Goal: Use online tool/utility: Utilize a website feature to perform a specific function

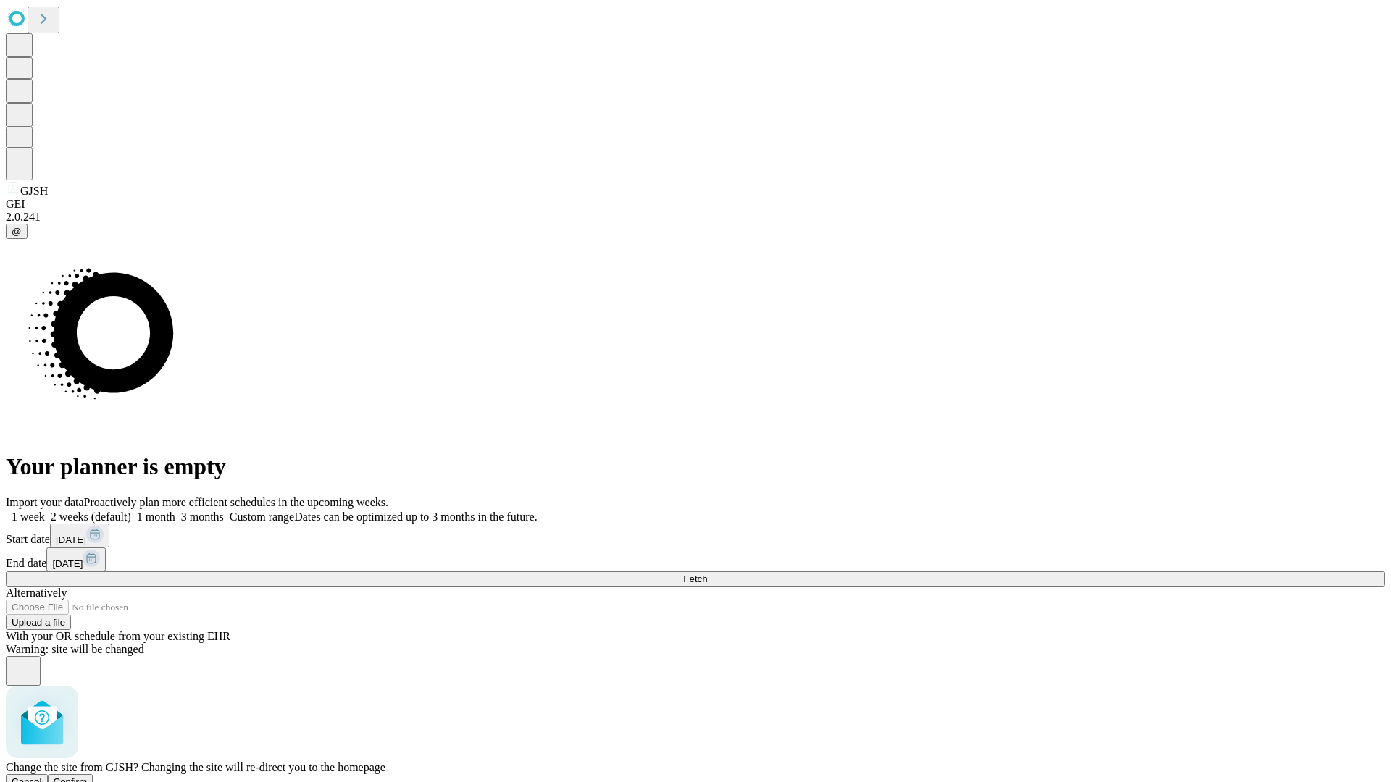
click at [88, 777] on span "Confirm" at bounding box center [71, 782] width 34 height 11
click at [131, 511] on label "2 weeks (default)" at bounding box center [88, 517] width 86 height 12
click at [707, 574] on span "Fetch" at bounding box center [695, 579] width 24 height 11
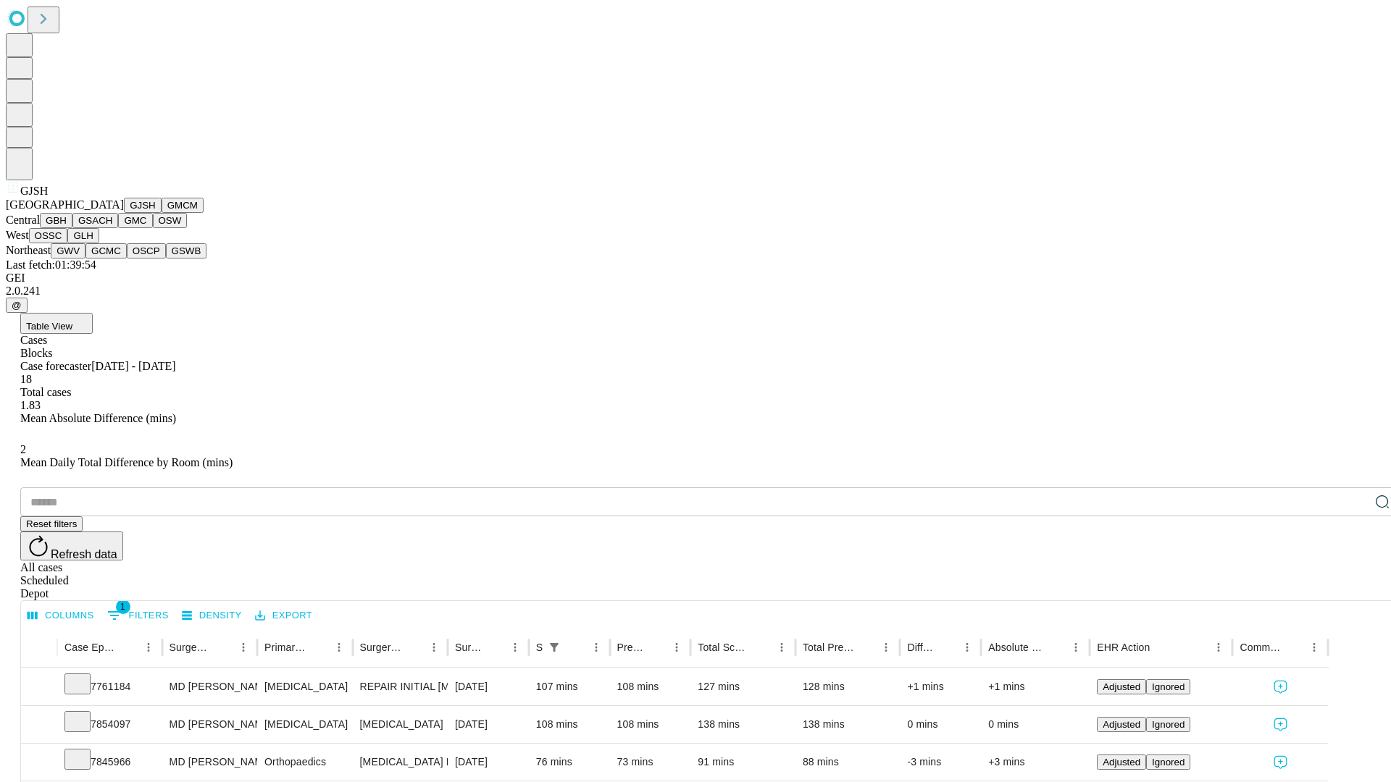
click at [162, 213] on button "GMCM" at bounding box center [183, 205] width 42 height 15
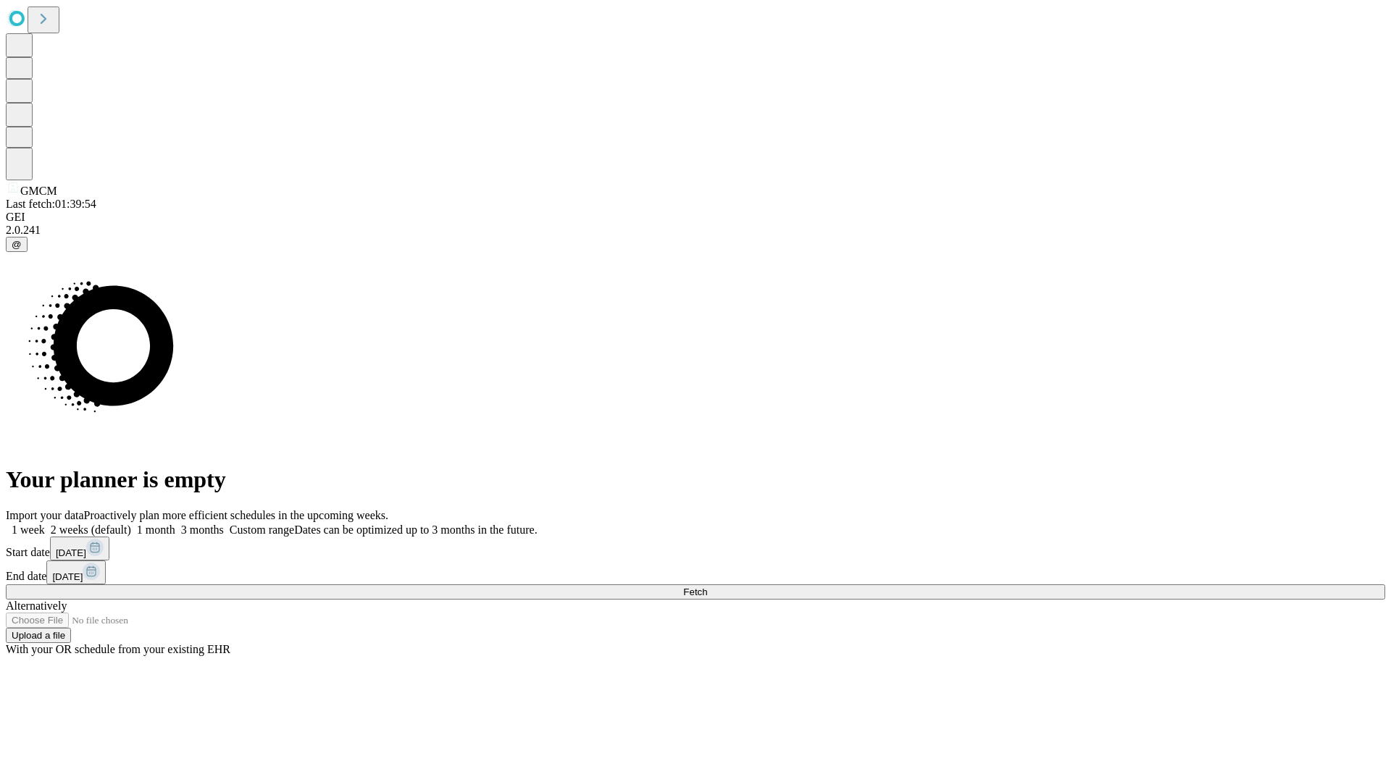
click at [131, 524] on label "2 weeks (default)" at bounding box center [88, 530] width 86 height 12
click at [707, 587] on span "Fetch" at bounding box center [695, 592] width 24 height 11
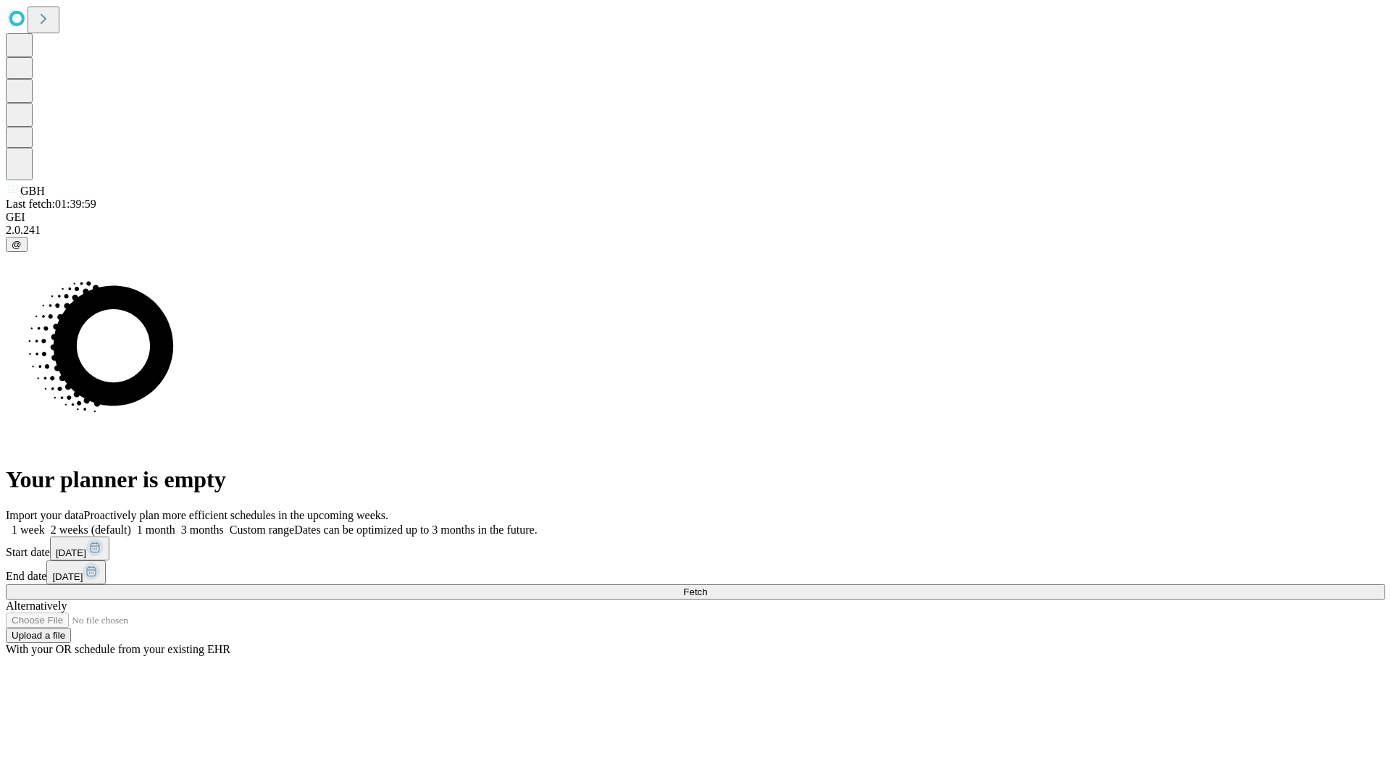
click at [131, 524] on label "2 weeks (default)" at bounding box center [88, 530] width 86 height 12
click at [707, 587] on span "Fetch" at bounding box center [695, 592] width 24 height 11
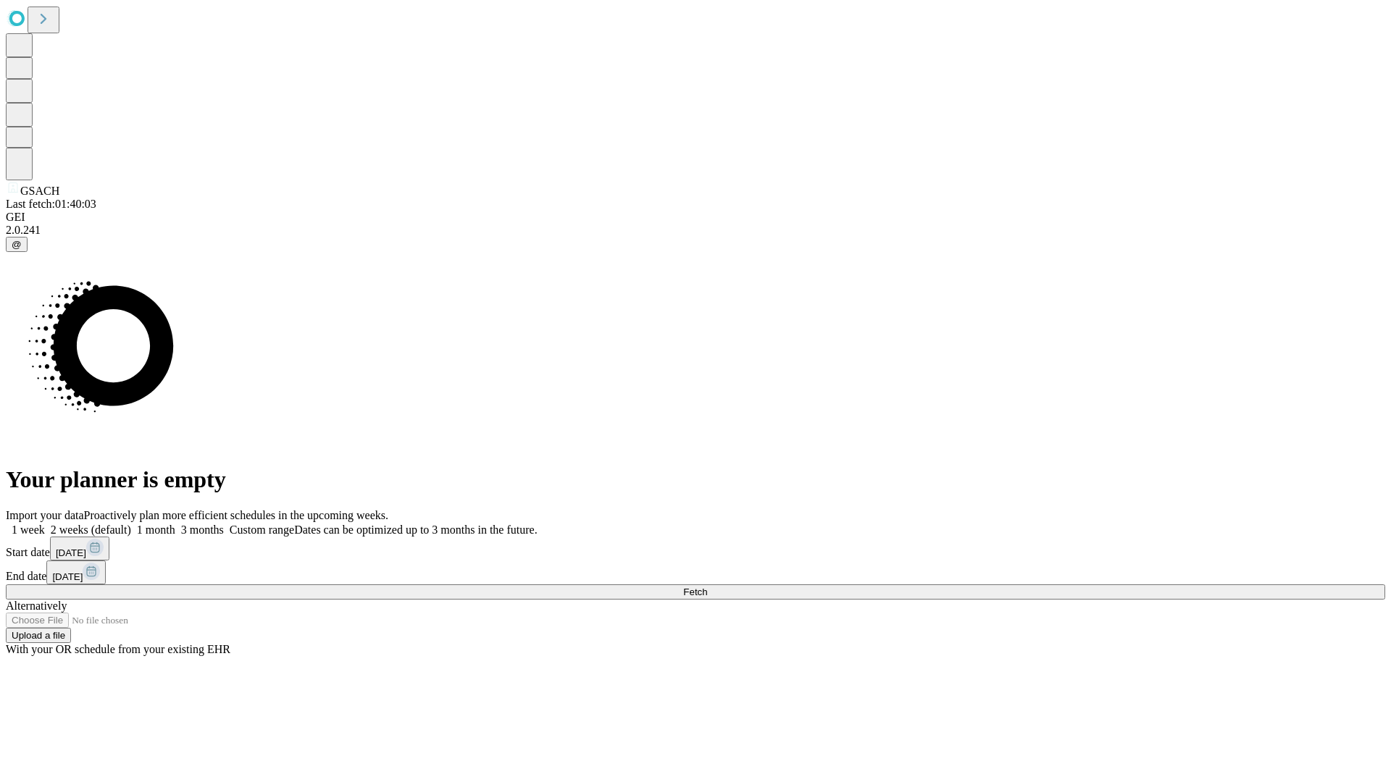
click at [131, 524] on label "2 weeks (default)" at bounding box center [88, 530] width 86 height 12
click at [707, 587] on span "Fetch" at bounding box center [695, 592] width 24 height 11
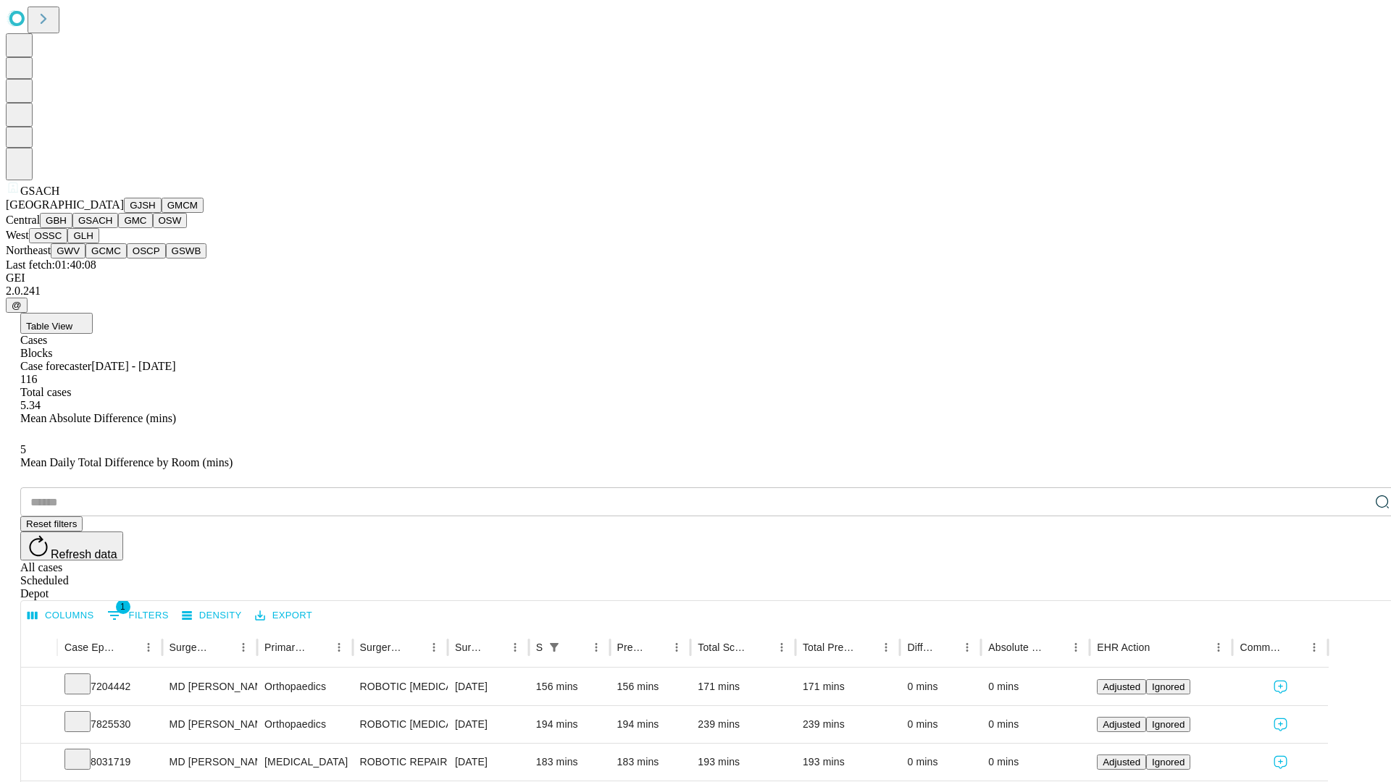
click at [118, 228] on button "GMC" at bounding box center [135, 220] width 34 height 15
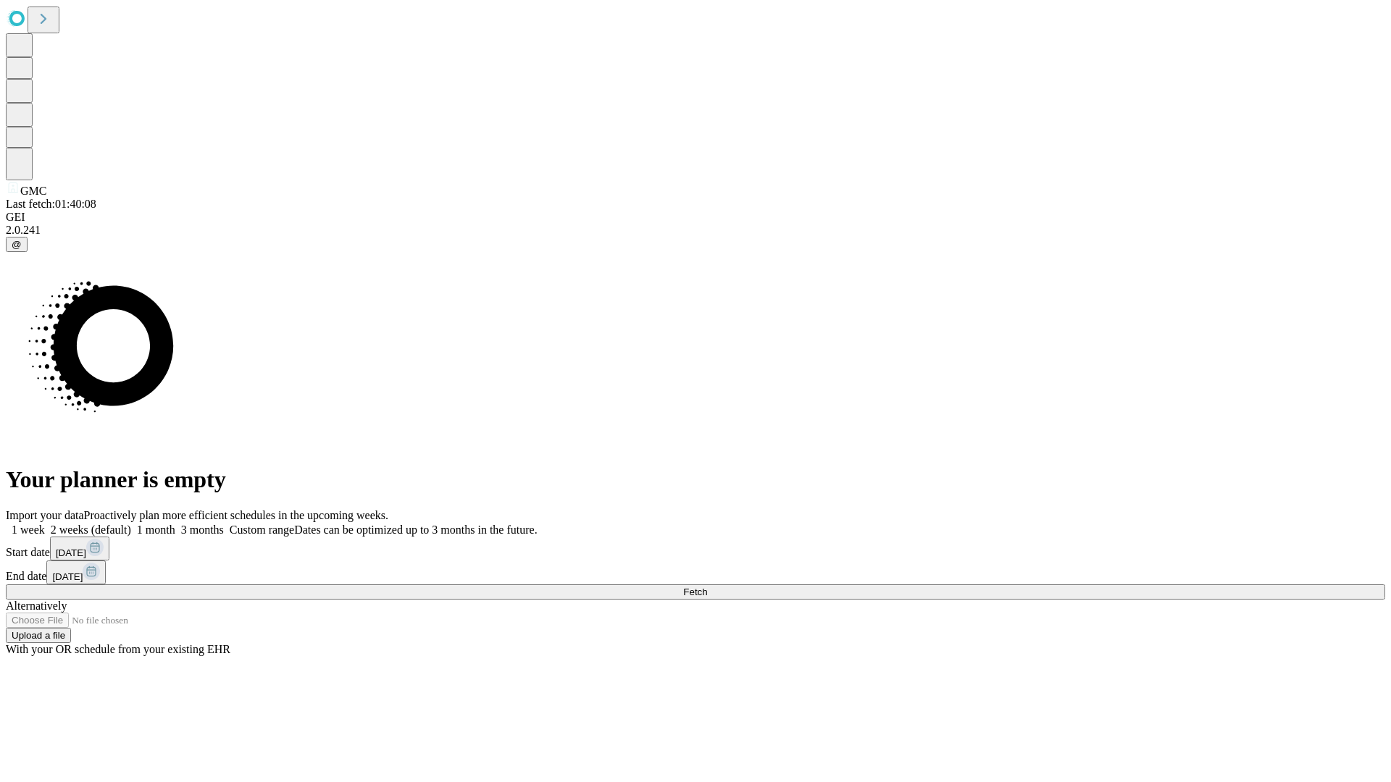
click at [131, 524] on label "2 weeks (default)" at bounding box center [88, 530] width 86 height 12
click at [707, 587] on span "Fetch" at bounding box center [695, 592] width 24 height 11
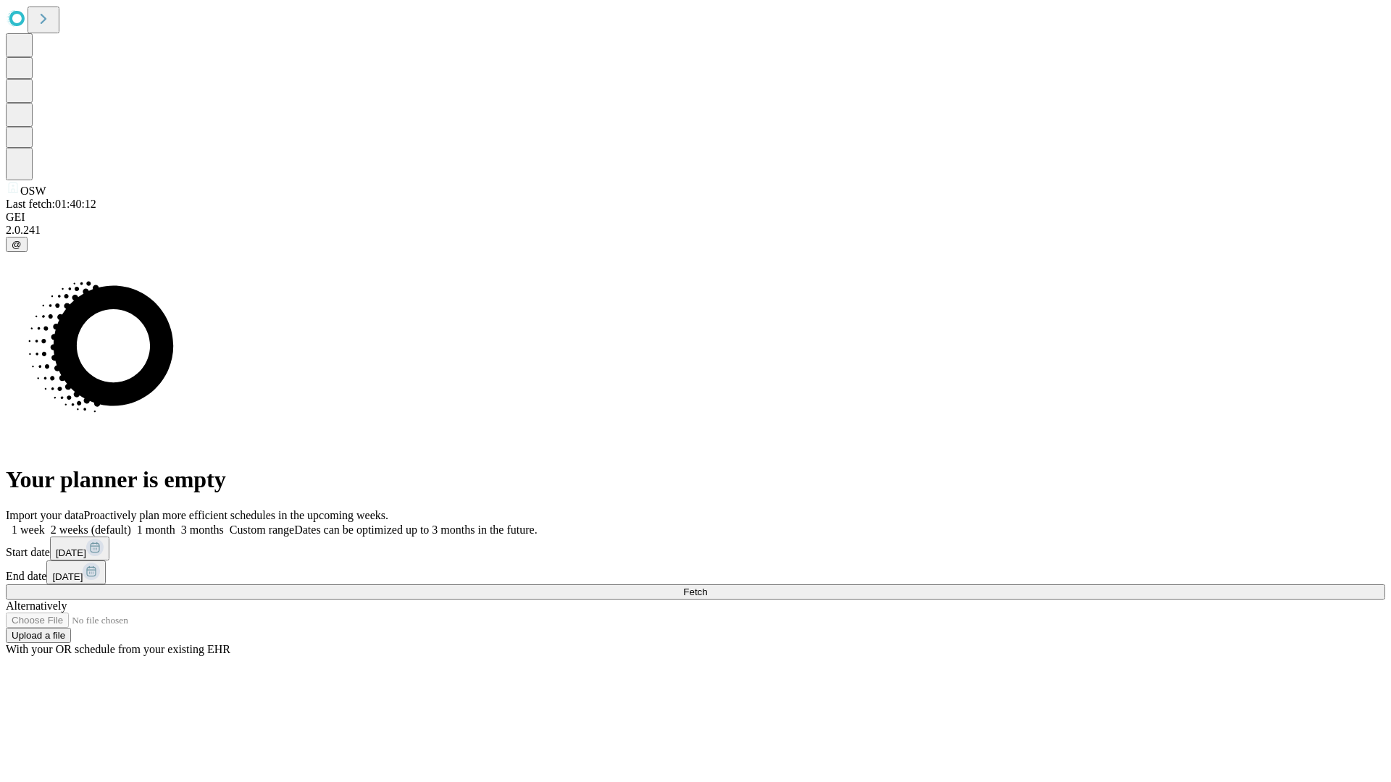
click at [131, 524] on label "2 weeks (default)" at bounding box center [88, 530] width 86 height 12
click at [707, 587] on span "Fetch" at bounding box center [695, 592] width 24 height 11
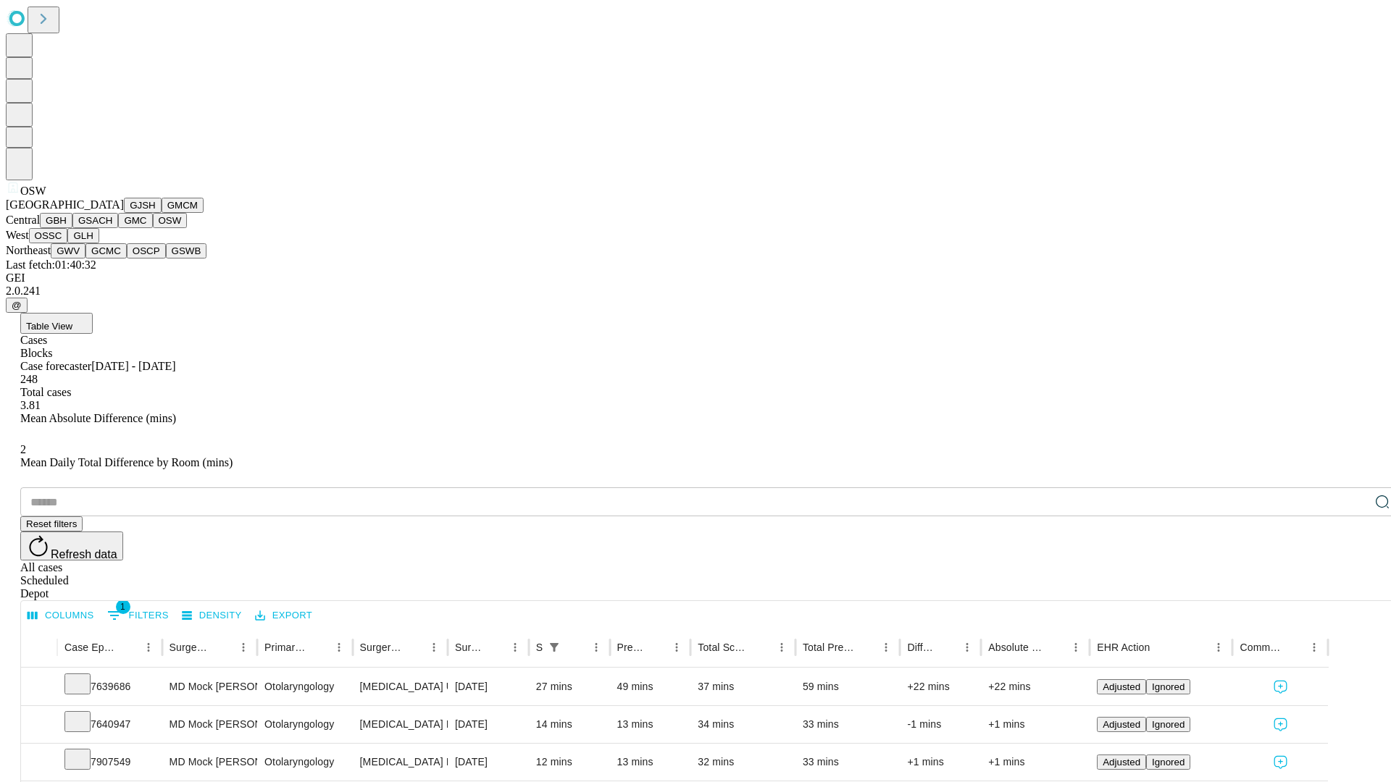
click at [68, 243] on button "OSSC" at bounding box center [48, 235] width 39 height 15
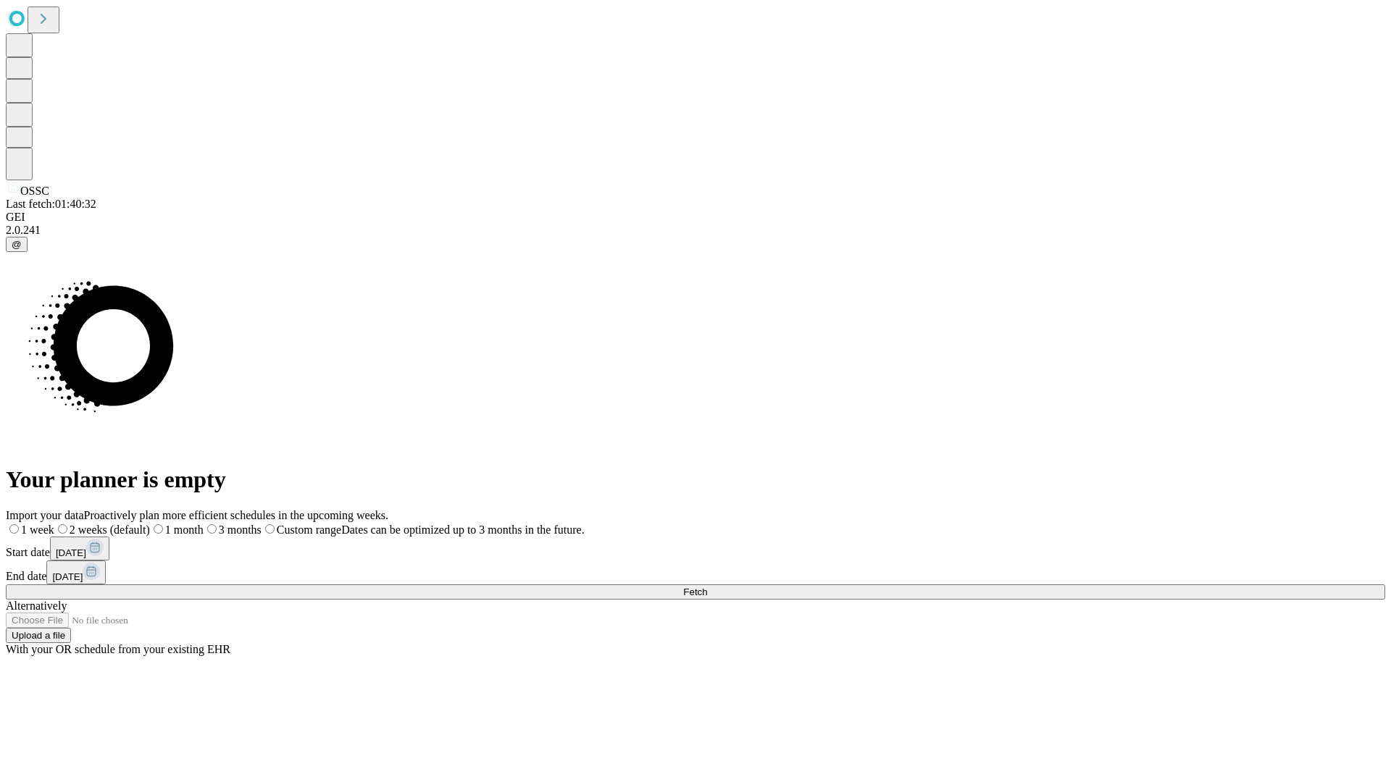
click at [150, 524] on label "2 weeks (default)" at bounding box center [102, 530] width 96 height 12
click at [707, 587] on span "Fetch" at bounding box center [695, 592] width 24 height 11
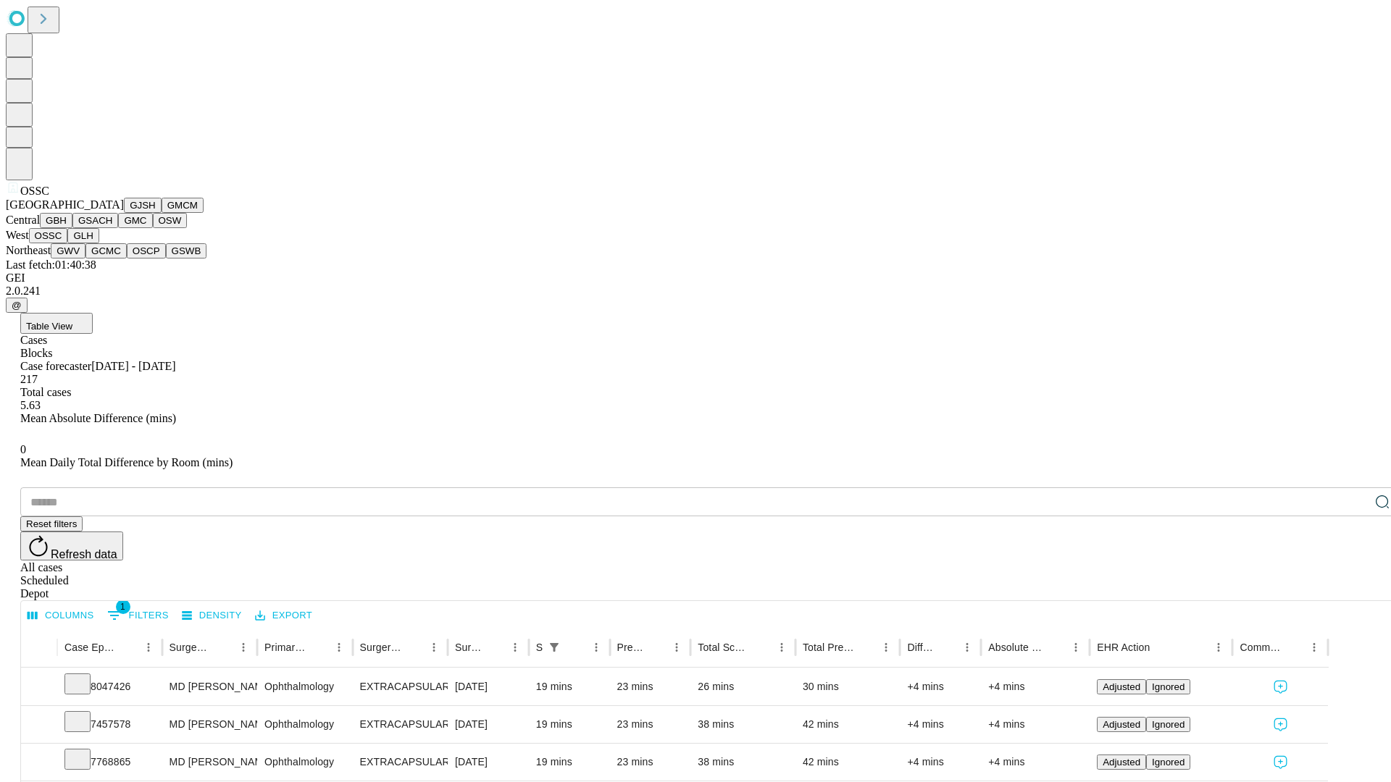
click at [99, 243] on button "GLH" at bounding box center [82, 235] width 31 height 15
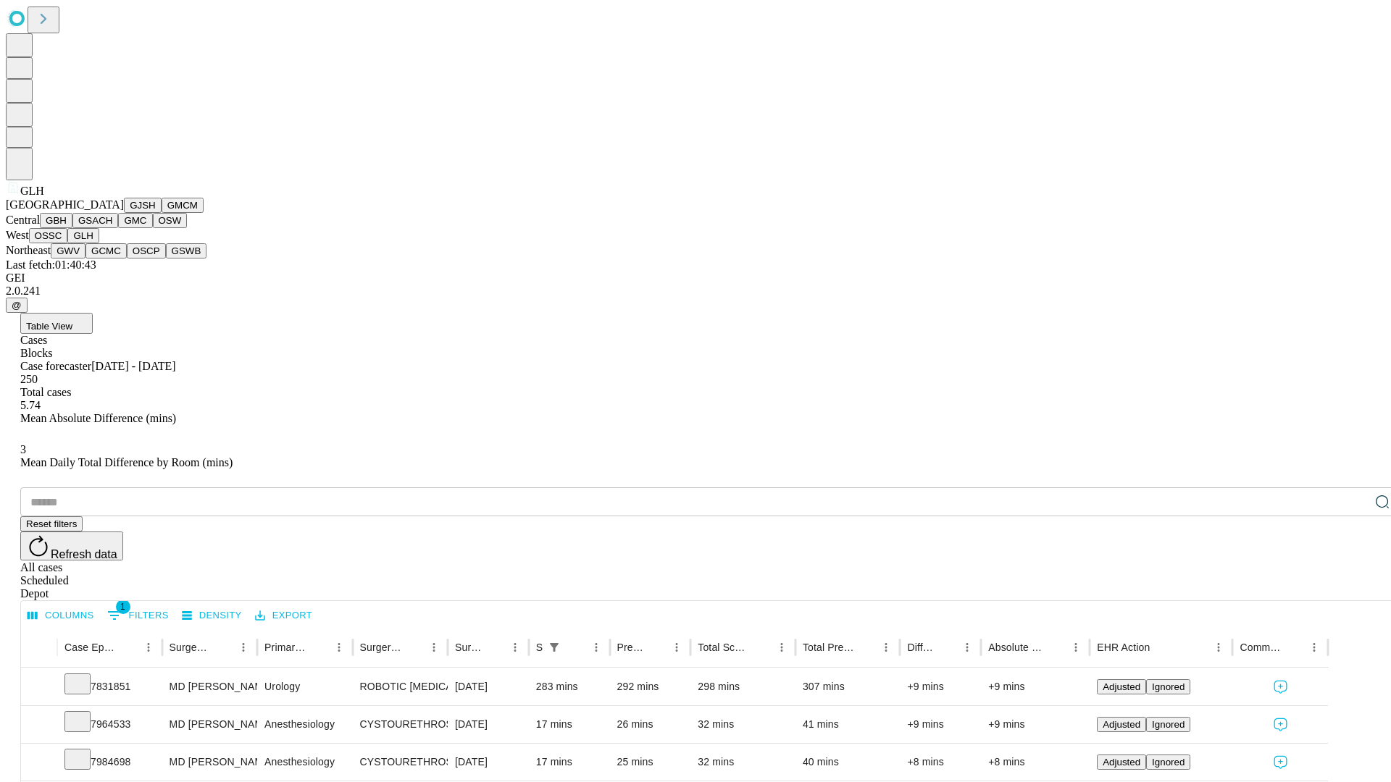
click at [85, 259] on button "GWV" at bounding box center [68, 250] width 35 height 15
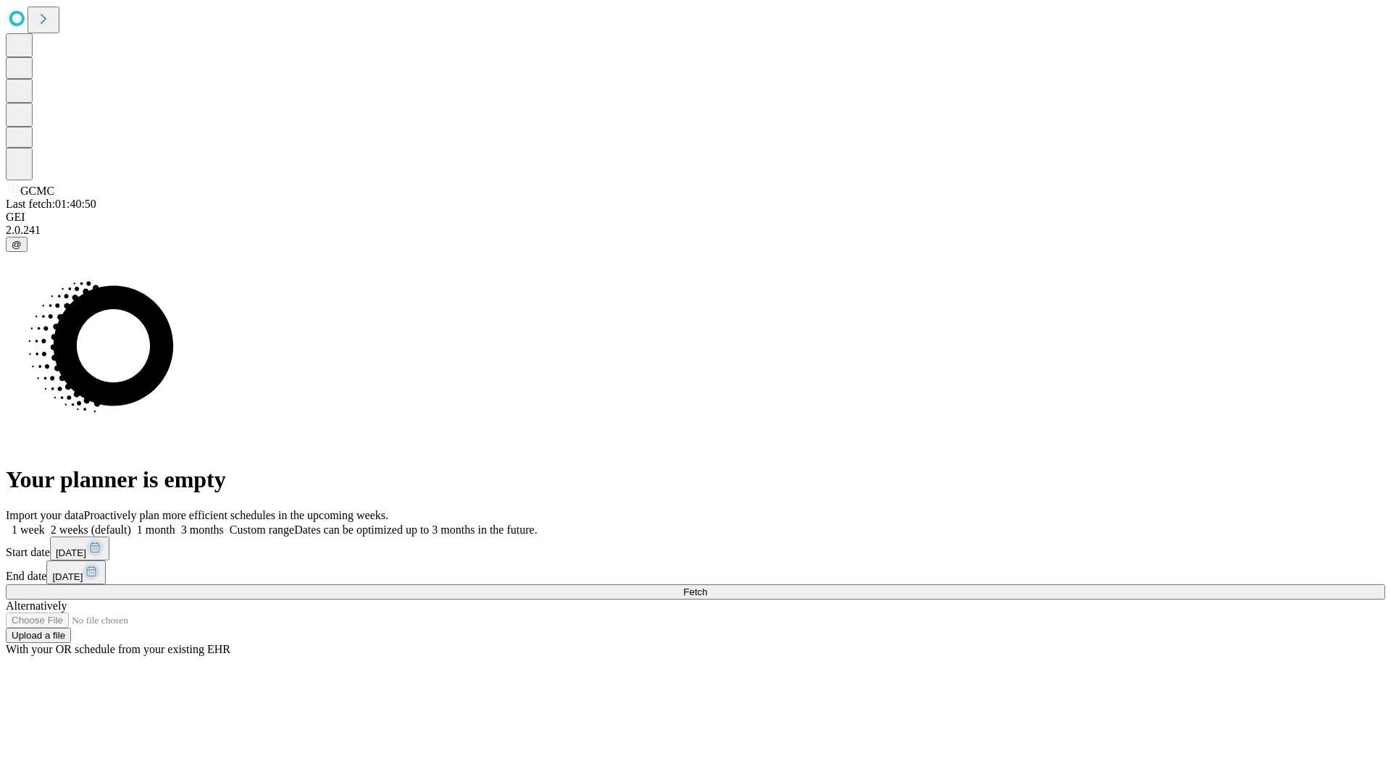
click at [707, 587] on span "Fetch" at bounding box center [695, 592] width 24 height 11
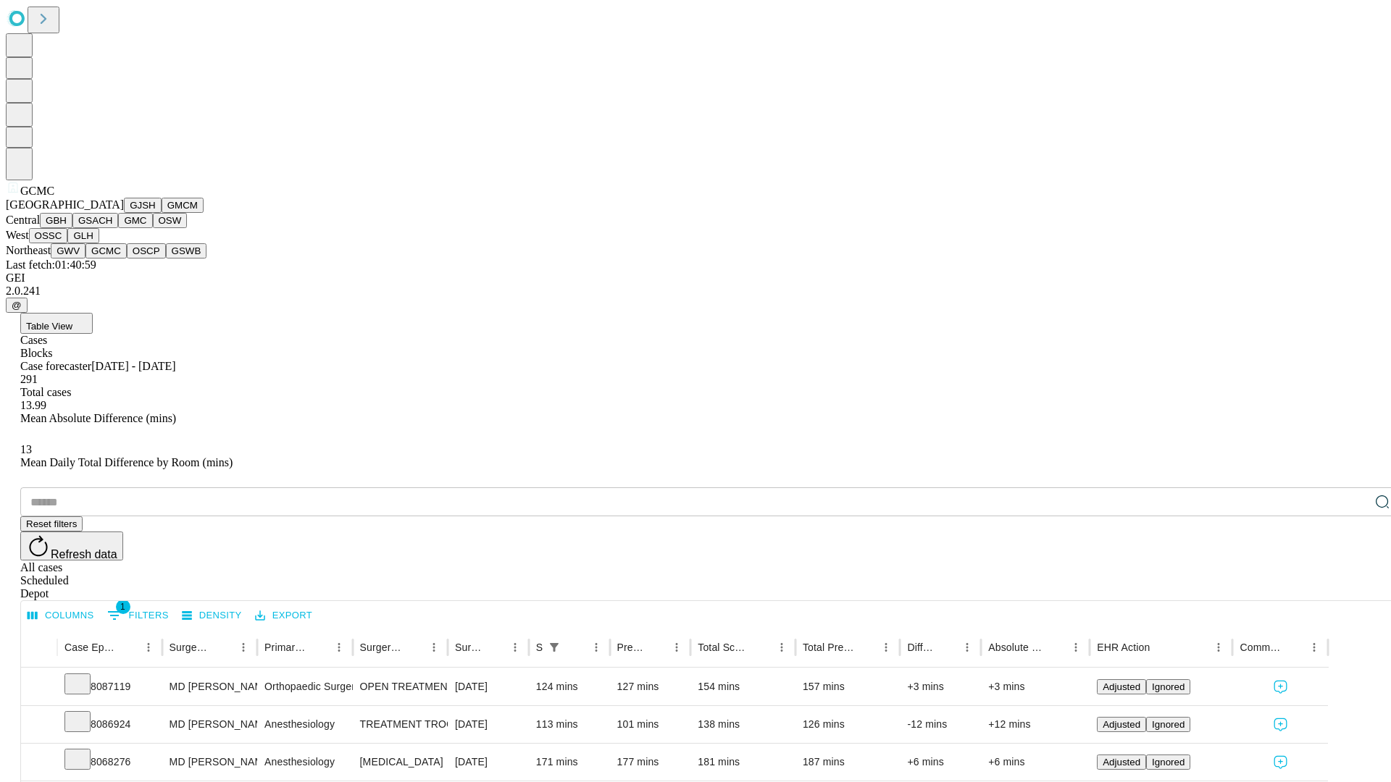
click at [127, 259] on button "OSCP" at bounding box center [146, 250] width 39 height 15
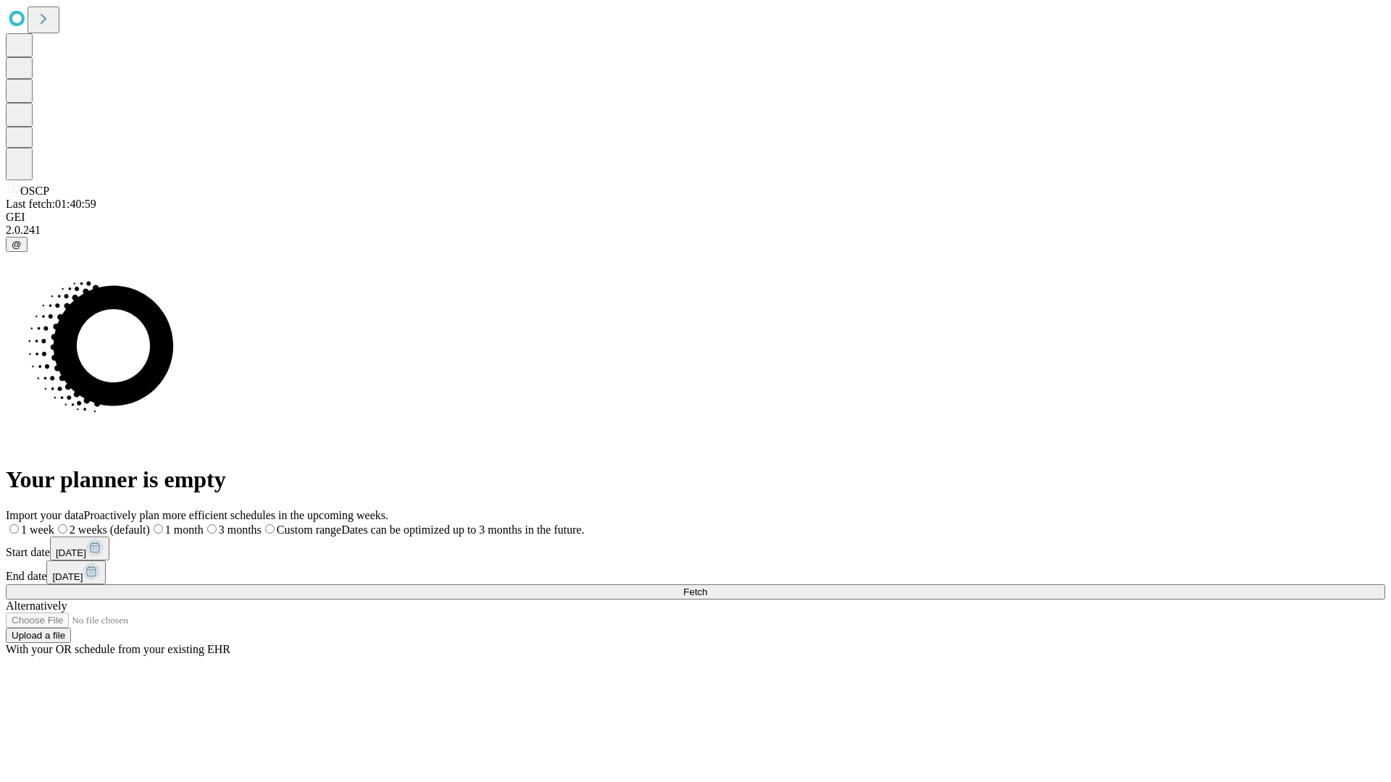
click at [150, 524] on label "2 weeks (default)" at bounding box center [102, 530] width 96 height 12
click at [707, 587] on span "Fetch" at bounding box center [695, 592] width 24 height 11
